Goal: Check status: Check status

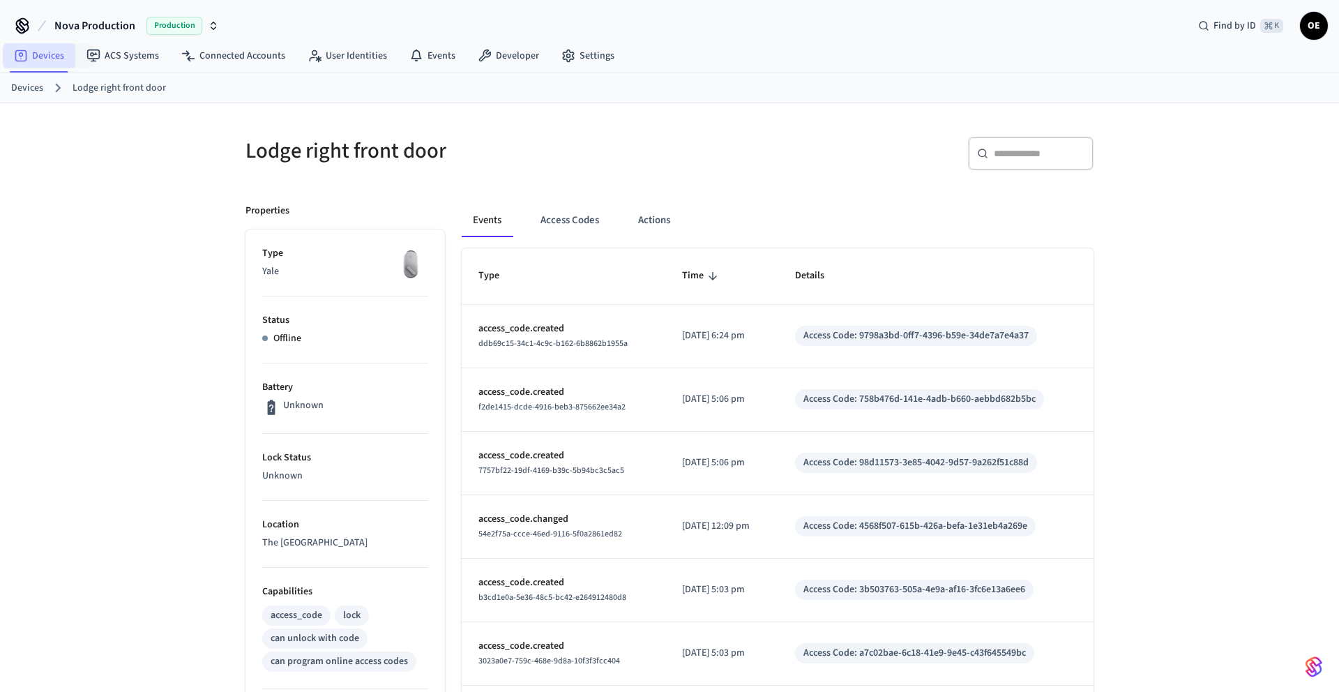
click at [52, 60] on link "Devices" at bounding box center [39, 55] width 73 height 25
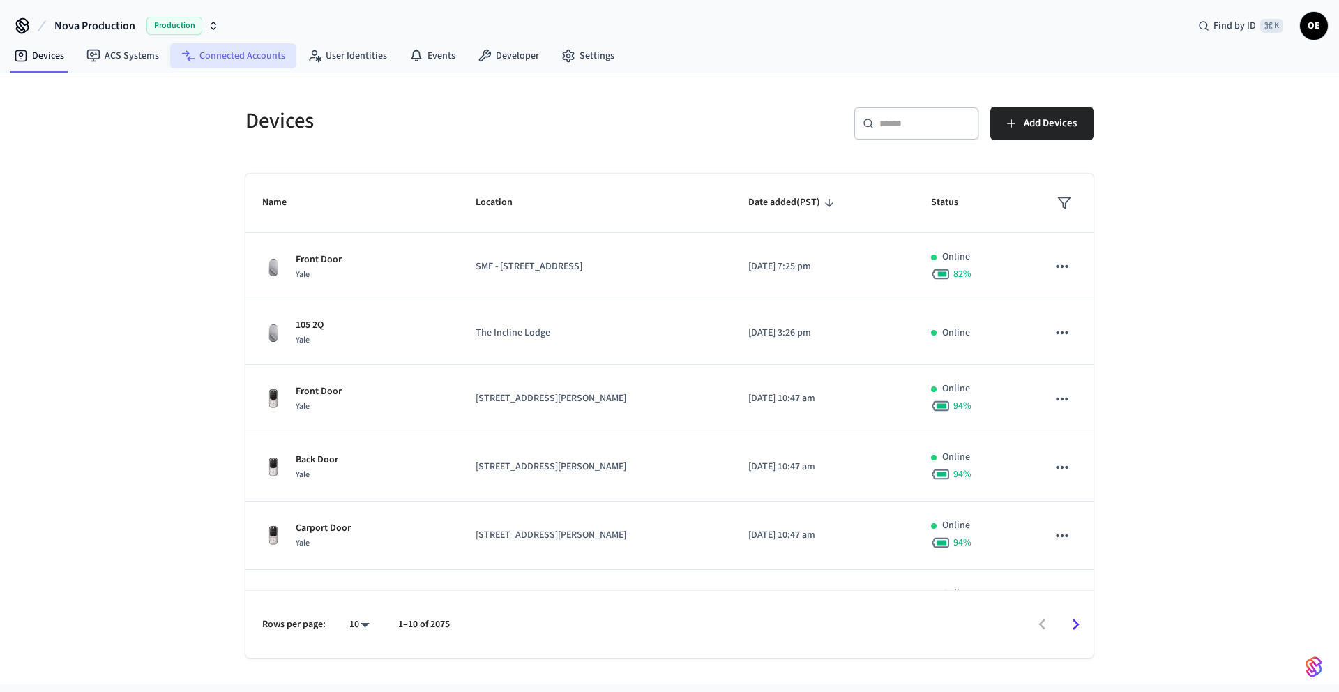
click at [252, 62] on link "Connected Accounts" at bounding box center [233, 55] width 126 height 25
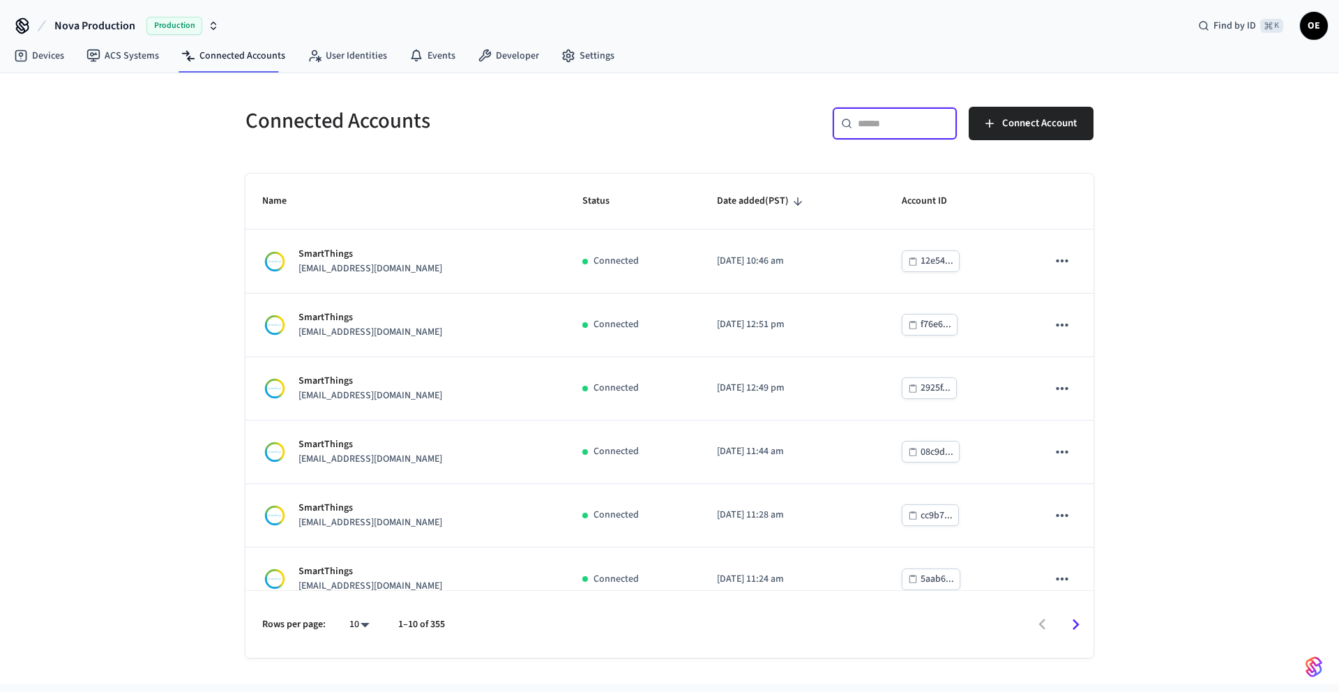
click at [896, 129] on input "text" at bounding box center [903, 123] width 91 height 14
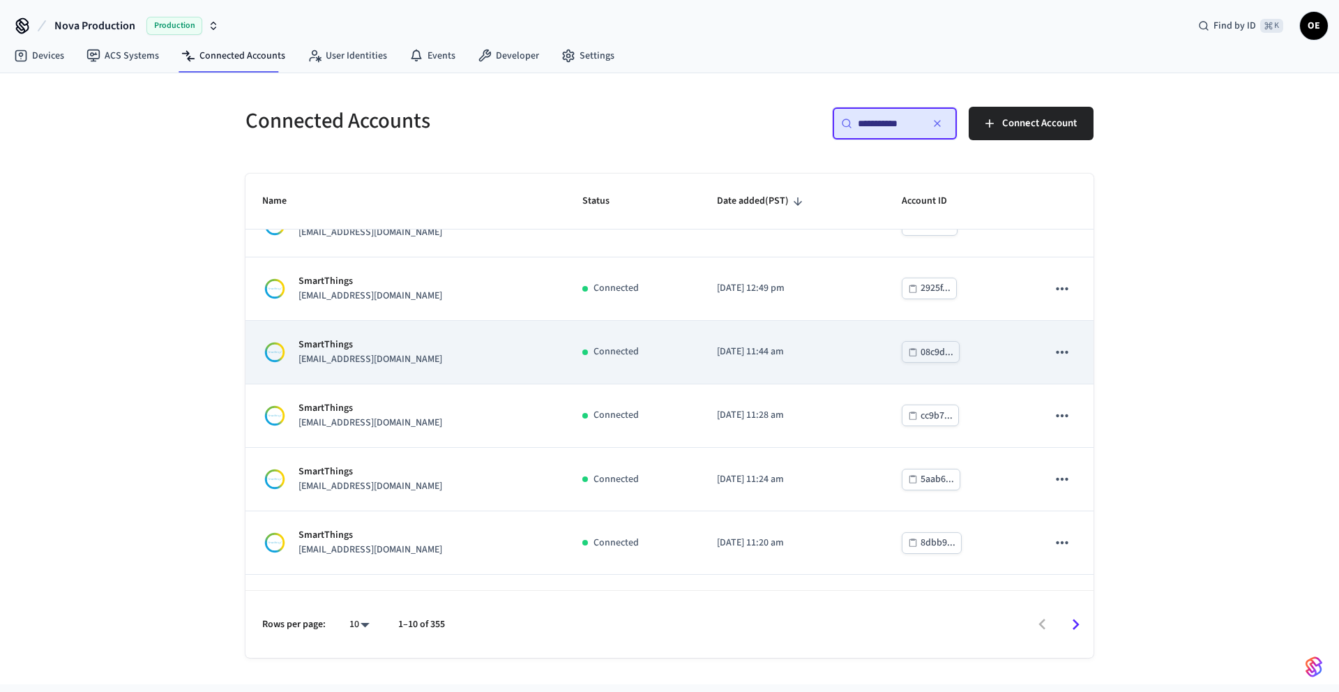
scroll to position [275, 0]
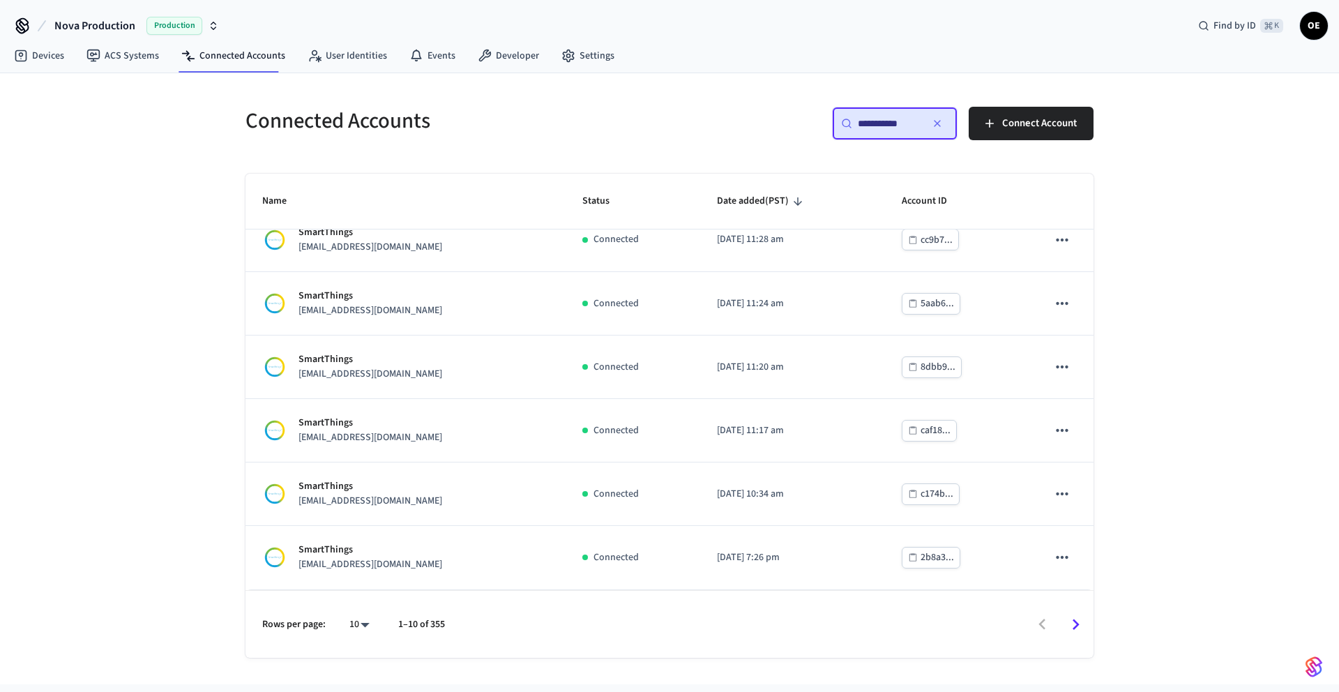
type input "**********"
click at [1084, 634] on icon "Go to next page" at bounding box center [1076, 625] width 22 height 22
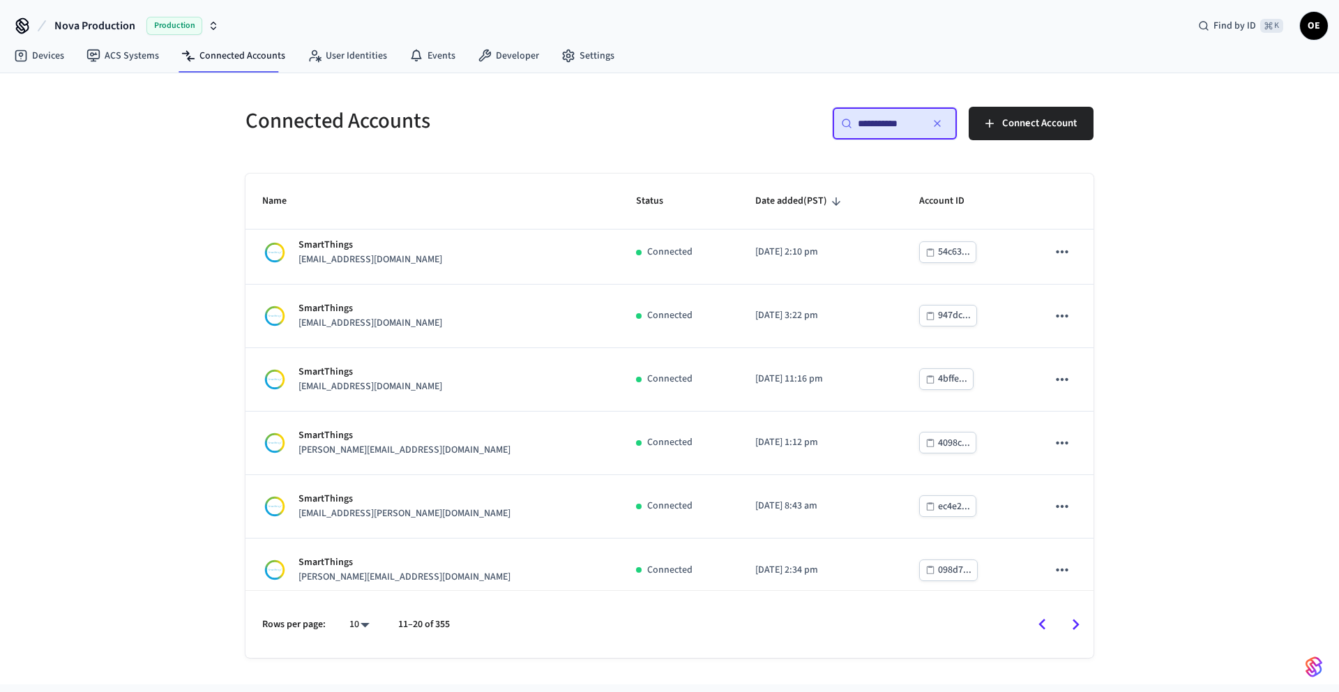
scroll to position [0, 0]
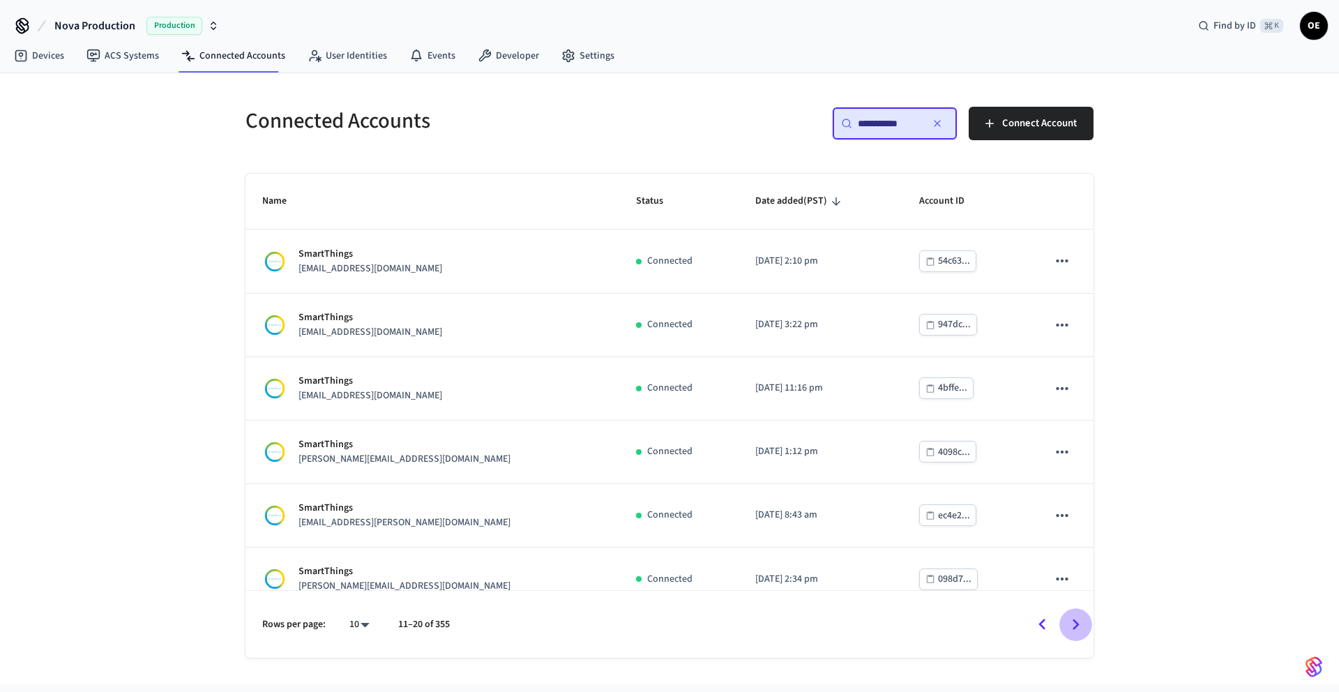
click at [1075, 618] on icon "Go to next page" at bounding box center [1076, 625] width 22 height 22
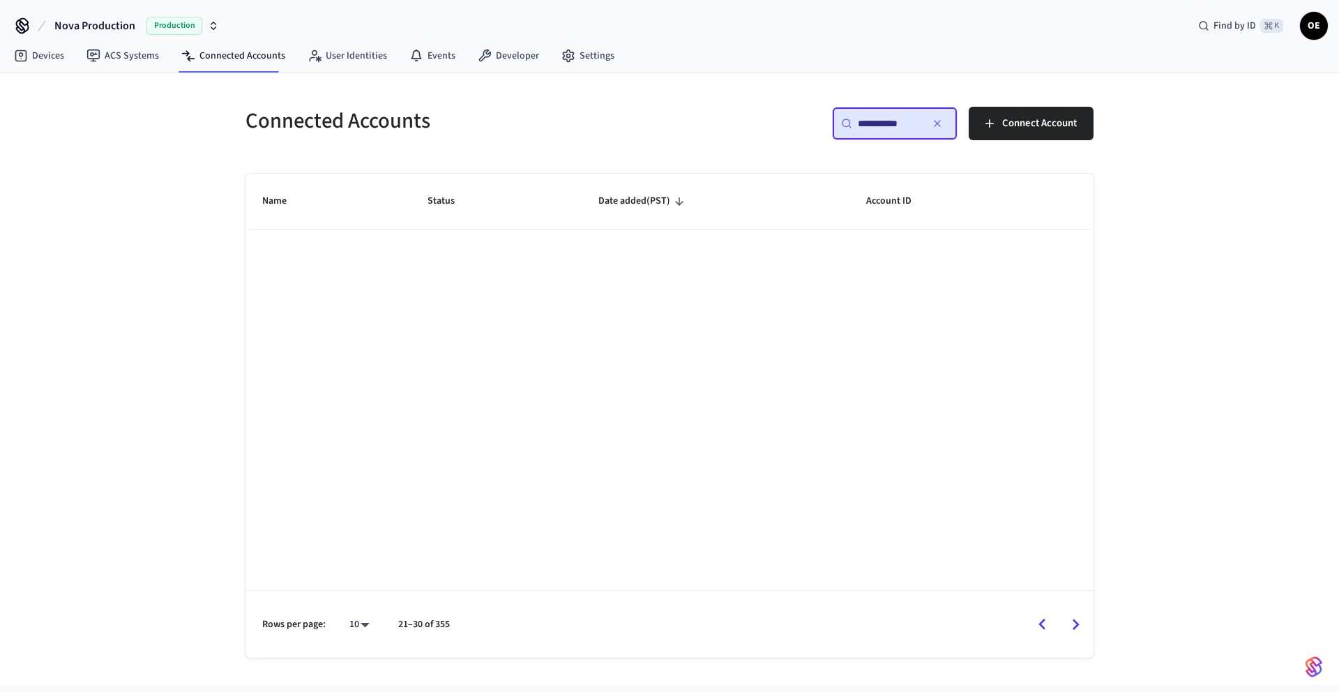
click at [1066, 623] on icon "Go to next page" at bounding box center [1076, 625] width 22 height 22
click at [1039, 624] on icon "Go to previous page" at bounding box center [1043, 625] width 22 height 22
click at [1038, 619] on icon "Go to previous page" at bounding box center [1043, 625] width 22 height 22
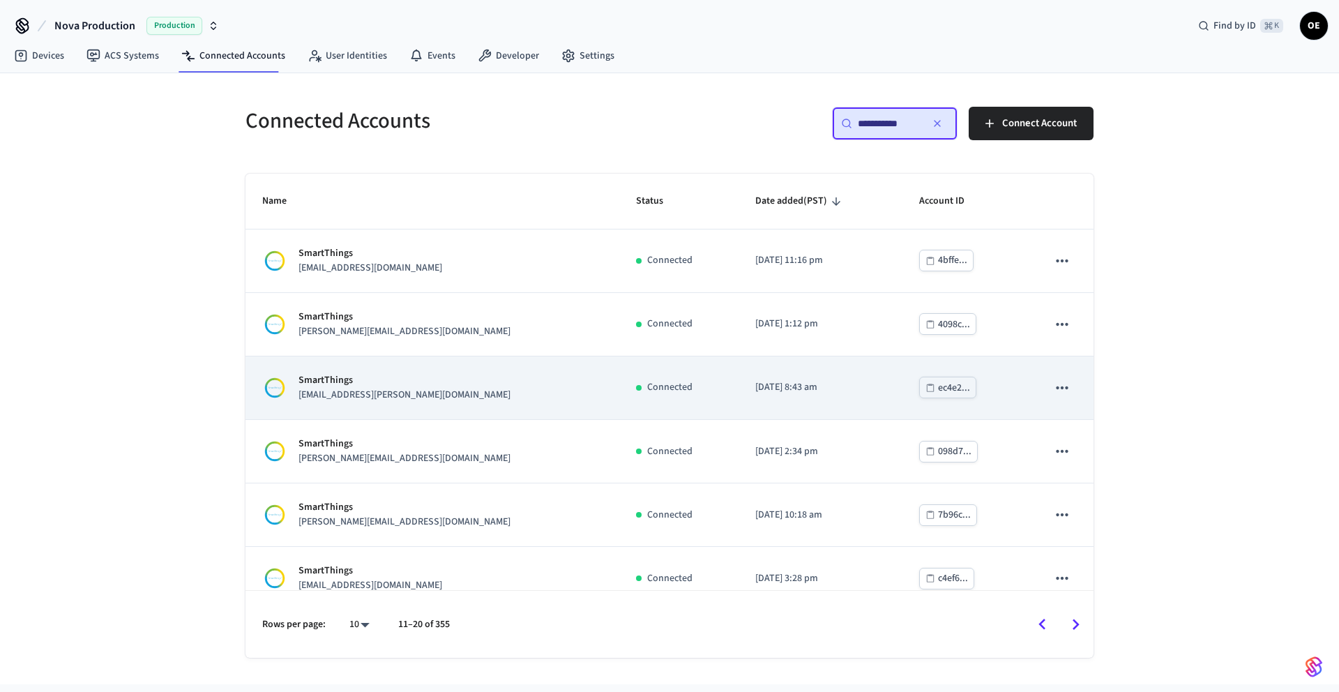
scroll to position [275, 0]
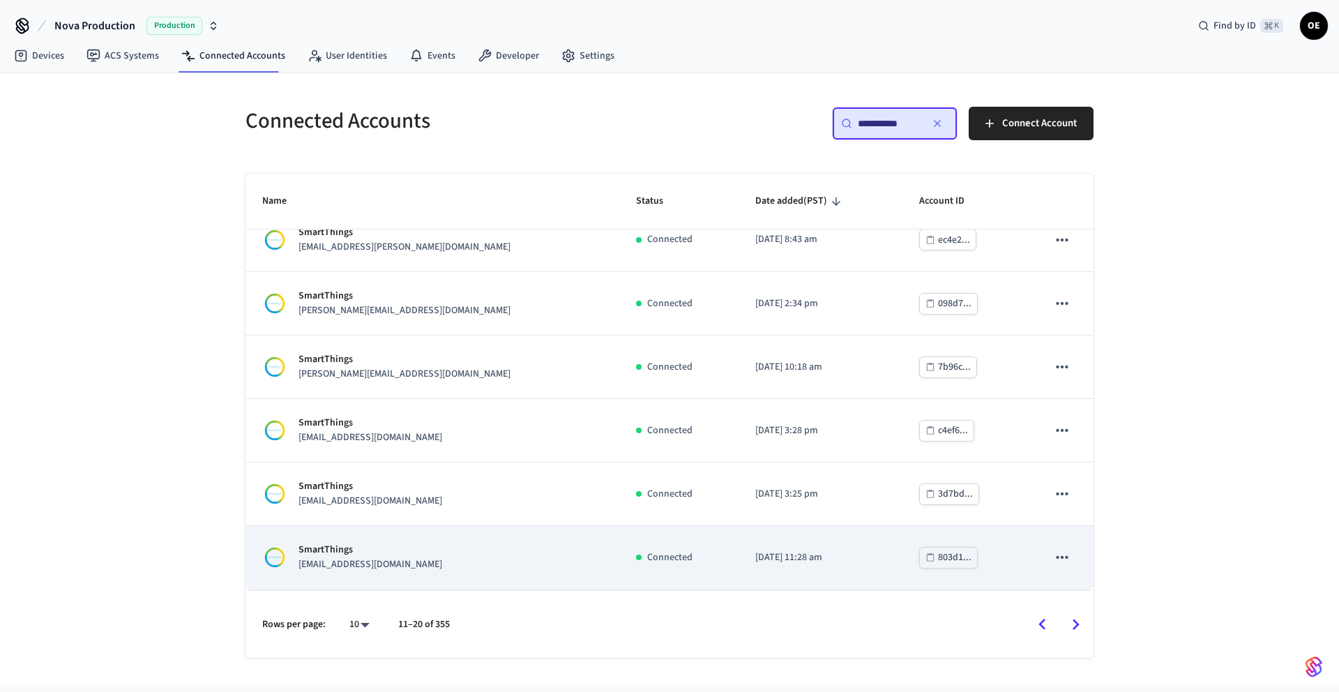
click at [507, 567] on div "SmartThings [EMAIL_ADDRESS][DOMAIN_NAME]" at bounding box center [432, 557] width 340 height 29
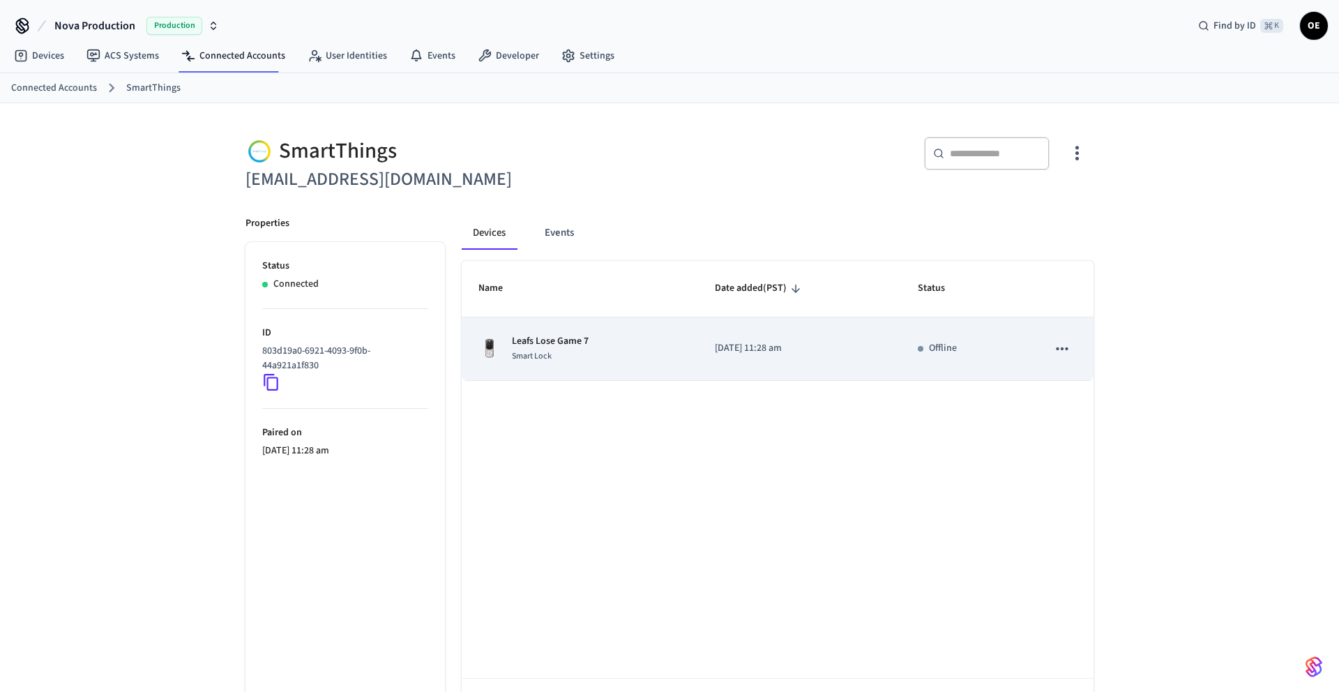
click at [624, 356] on div "Leafs Lose Game 7 Smart Lock" at bounding box center [579, 348] width 203 height 29
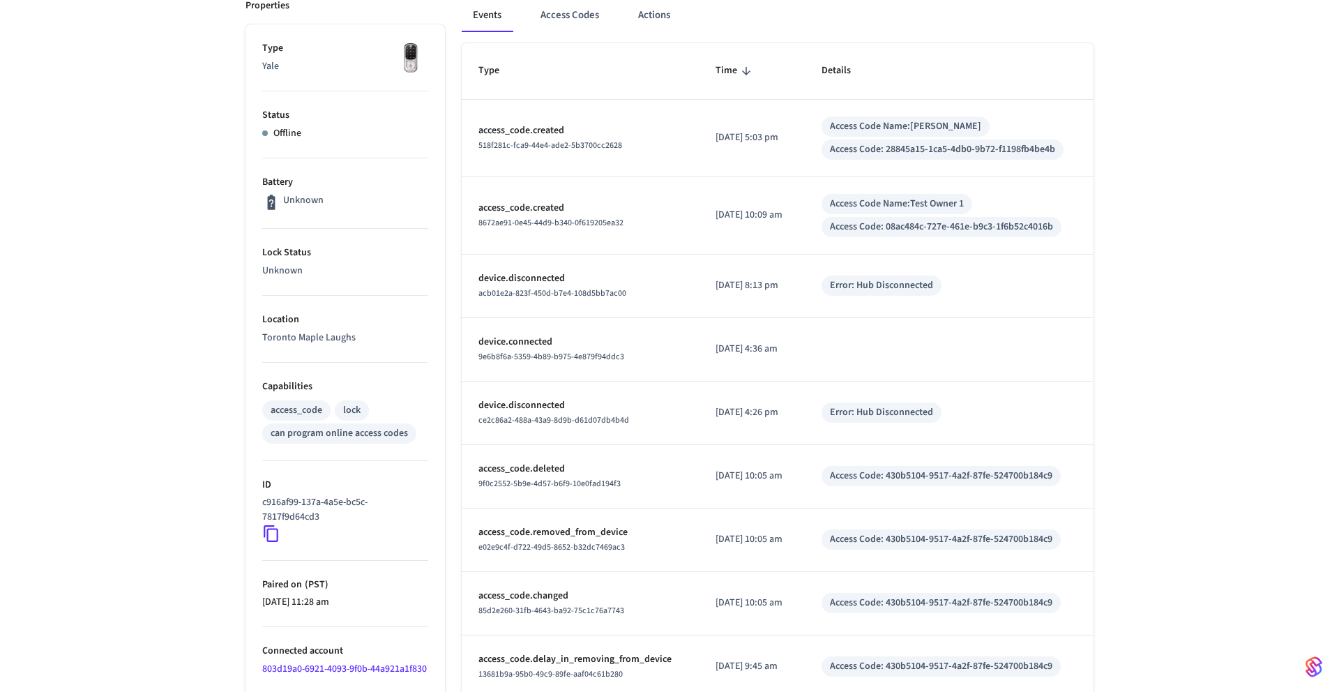
scroll to position [206, 0]
